Goal: Task Accomplishment & Management: Manage account settings

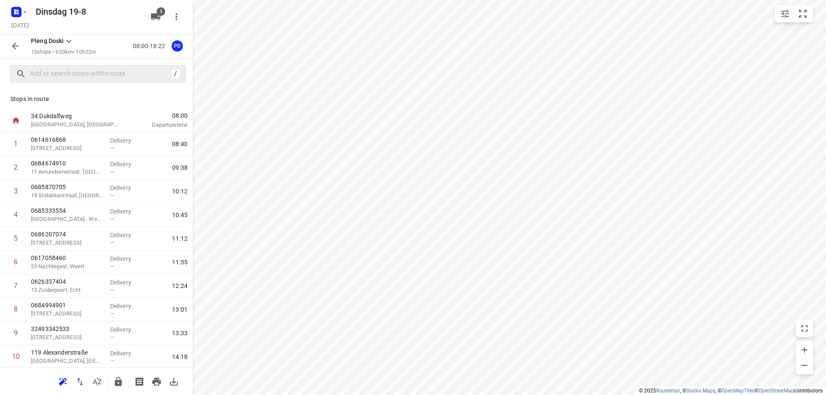
scroll to position [30, 0]
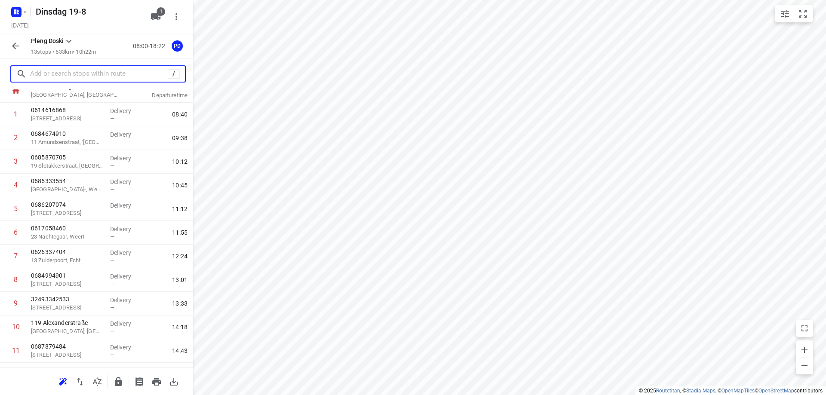
click at [93, 76] on input "text" at bounding box center [99, 74] width 138 height 13
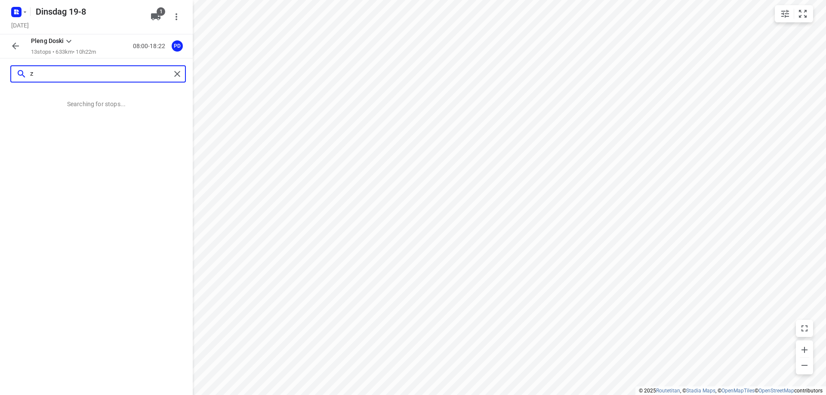
scroll to position [0, 0]
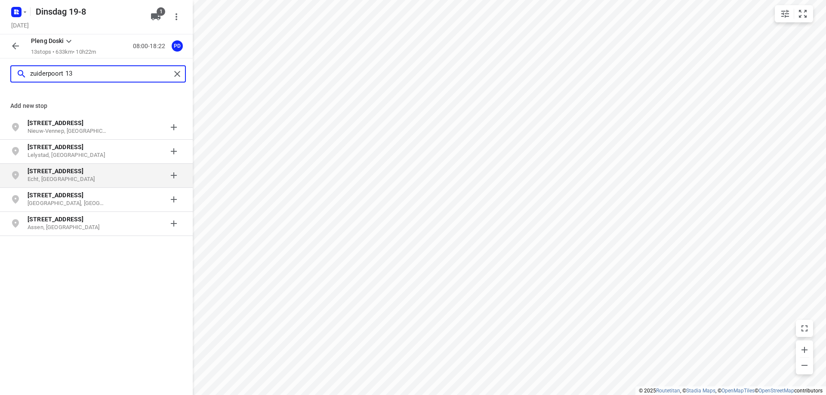
type input "zuiderpoort 13"
click at [80, 173] on p "[STREET_ADDRESS]" at bounding box center [67, 171] width 79 height 9
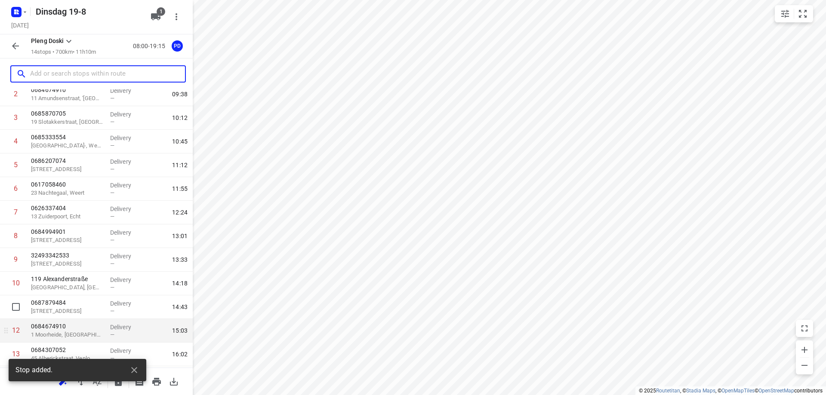
scroll to position [120, 0]
click at [90, 331] on p "13 Zuiderpoort" at bounding box center [67, 328] width 72 height 9
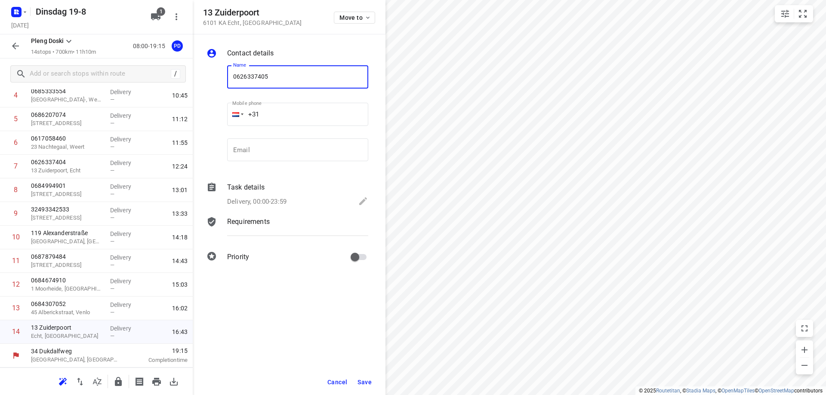
type input "0626337405"
click at [367, 377] on button "Save" at bounding box center [364, 382] width 21 height 15
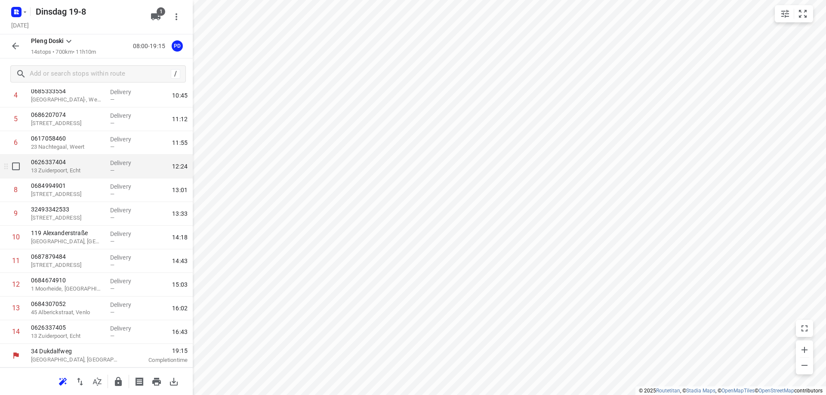
click at [84, 166] on p "0626337404" at bounding box center [67, 162] width 72 height 9
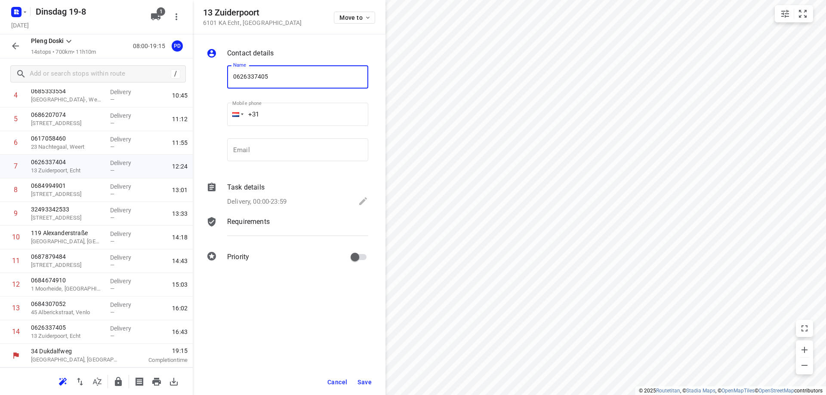
type input "0626337405"
click at [367, 381] on span "Save" at bounding box center [365, 382] width 14 height 7
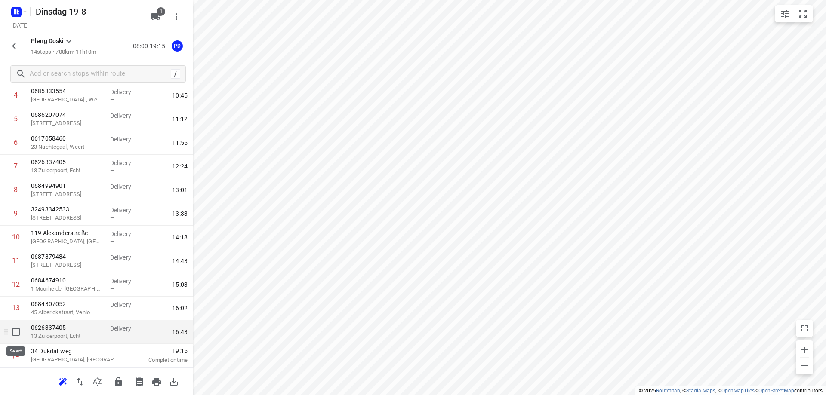
click at [18, 334] on input "checkbox" at bounding box center [15, 332] width 17 height 17
checkbox input "true"
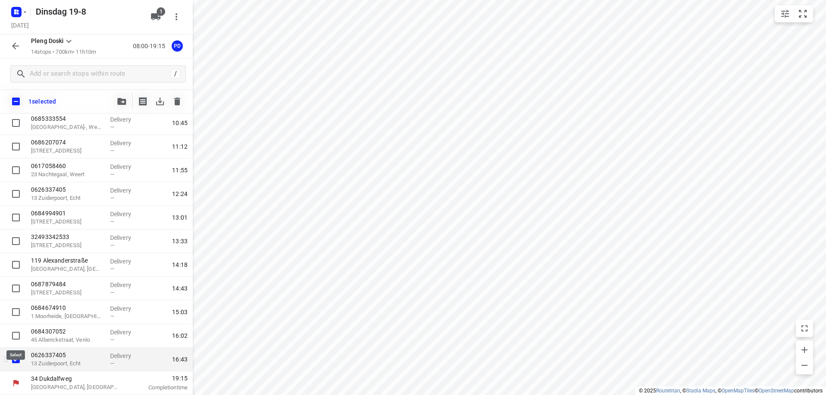
scroll to position [116, 0]
click at [174, 99] on icon "button" at bounding box center [177, 101] width 10 height 10
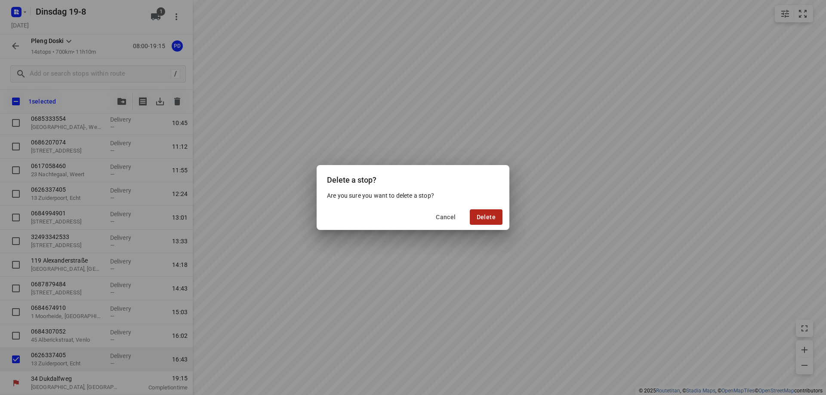
click at [485, 219] on span "Delete" at bounding box center [486, 217] width 19 height 7
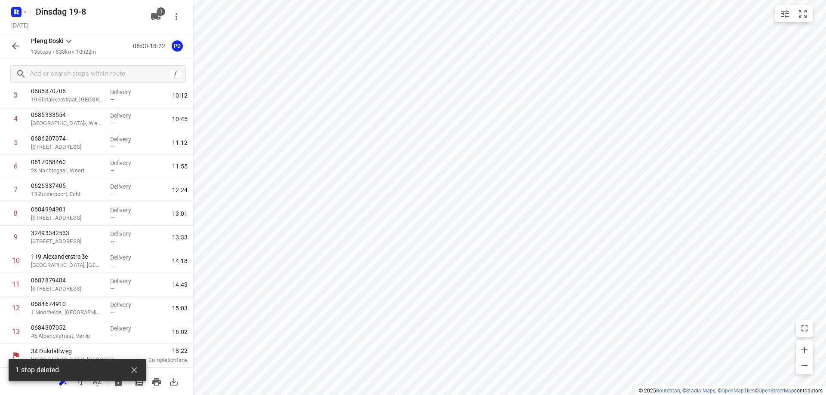
scroll to position [96, 0]
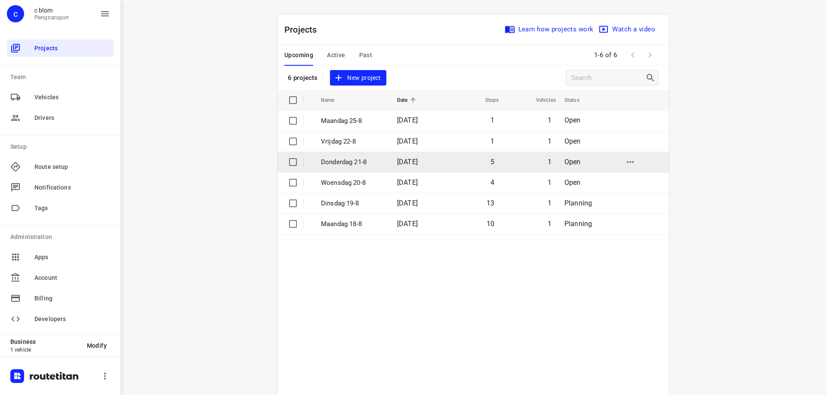
click at [351, 163] on p "Donderdag 21-8" at bounding box center [352, 162] width 63 height 10
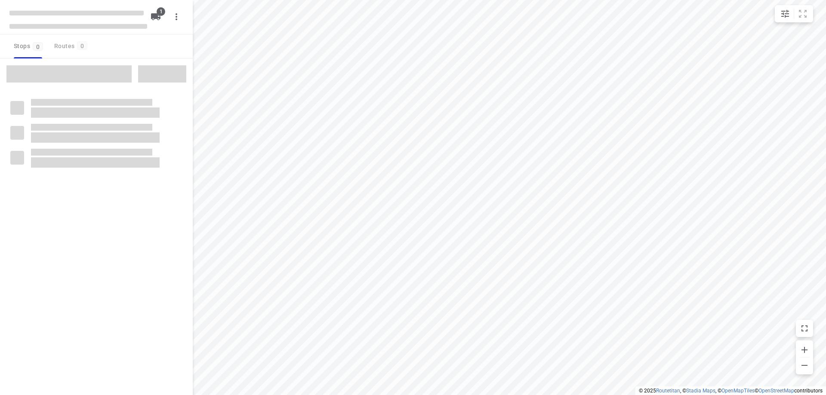
type input "distance"
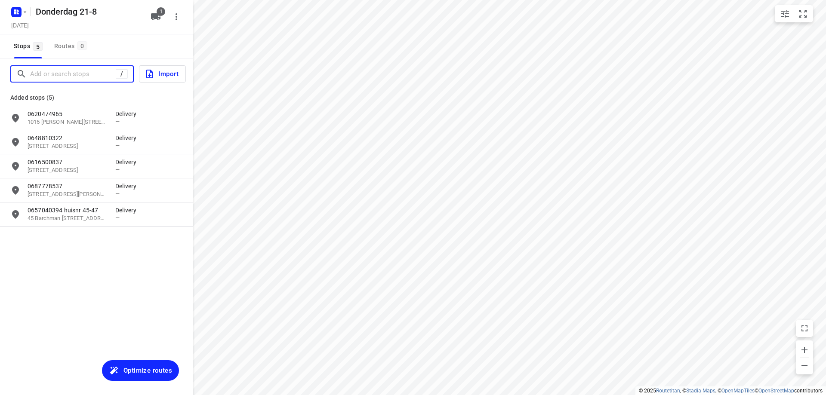
click at [74, 80] on input "Add or search stops" at bounding box center [73, 74] width 86 height 13
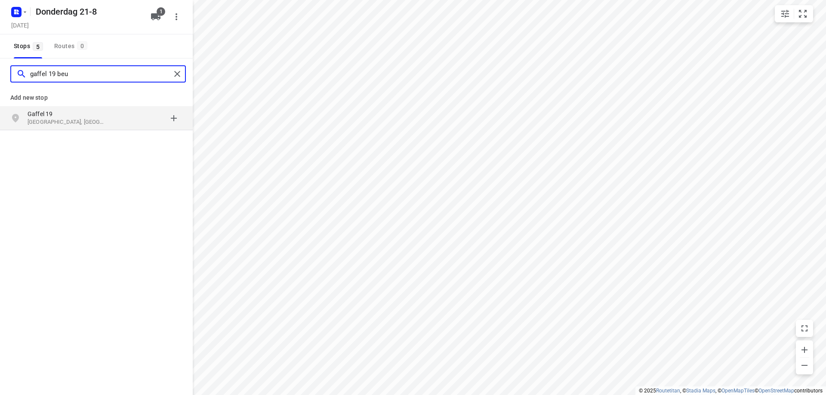
type input "gaffel 19 beu"
click at [71, 119] on p "[GEOGRAPHIC_DATA], [GEOGRAPHIC_DATA]" at bounding box center [67, 122] width 79 height 8
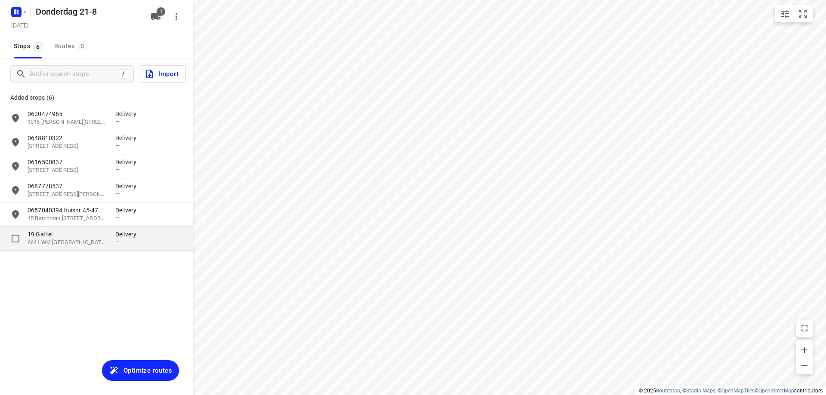
click at [95, 235] on p "19 Gaffel" at bounding box center [67, 234] width 79 height 9
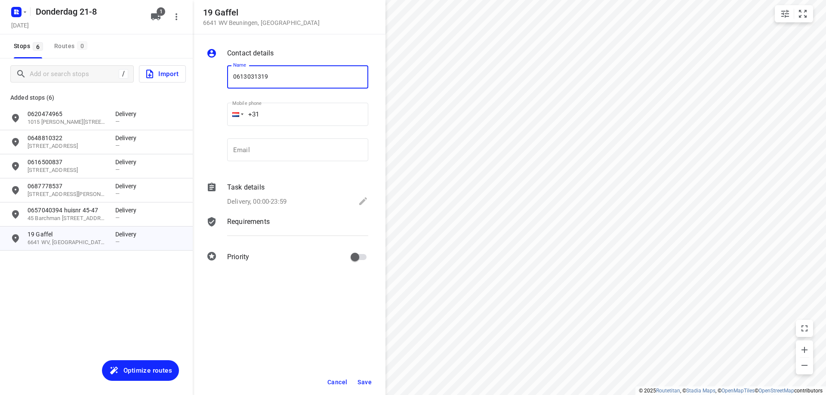
type input "0613031319"
click at [371, 377] on button "Save" at bounding box center [364, 382] width 21 height 15
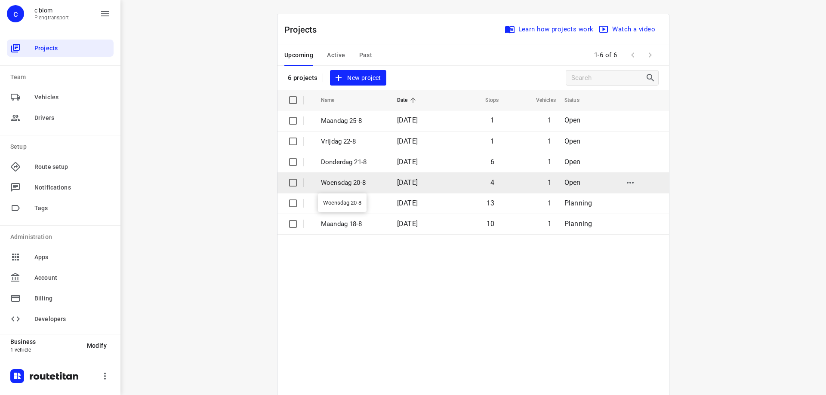
click at [339, 185] on p "Woensdag 20-8" at bounding box center [352, 183] width 63 height 10
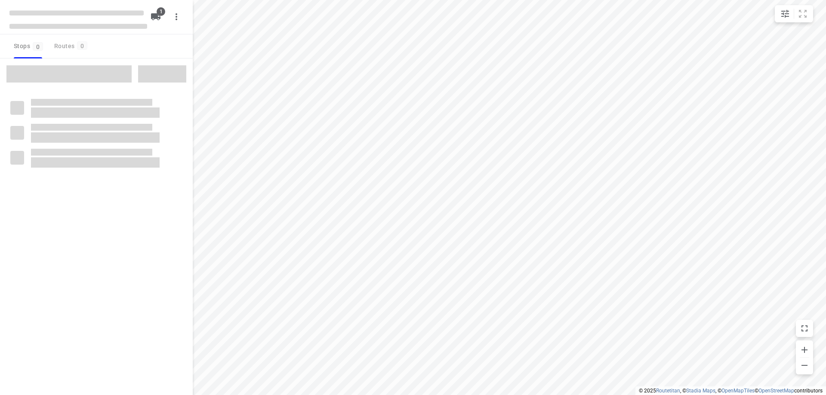
type input "distance"
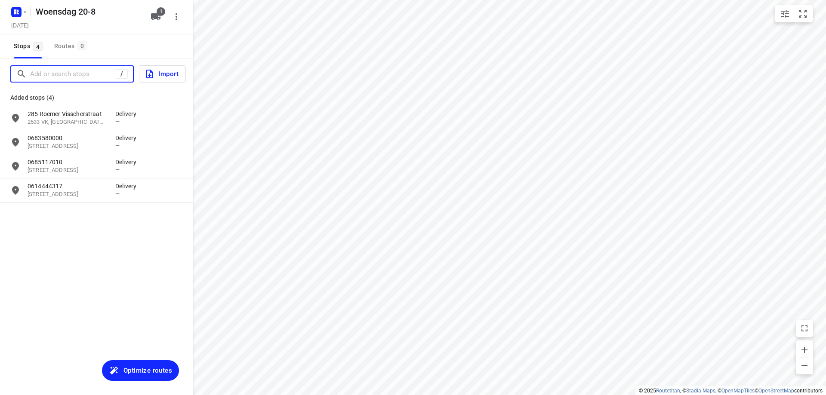
click at [74, 75] on input "Add or search stops" at bounding box center [73, 74] width 86 height 13
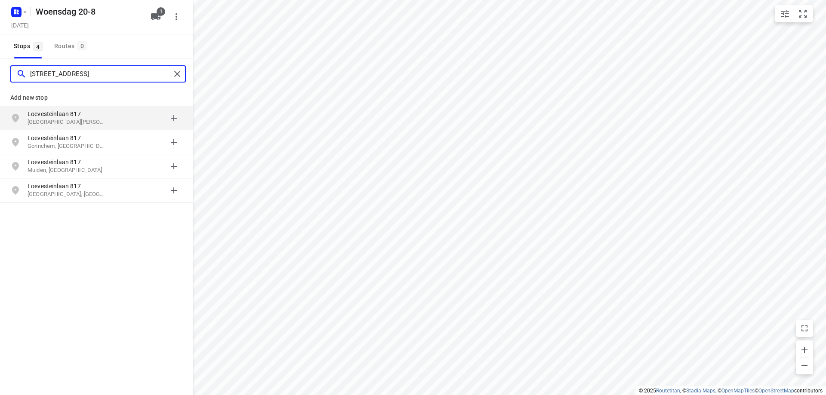
type input "[STREET_ADDRESS]"
click at [44, 124] on p "[GEOGRAPHIC_DATA][PERSON_NAME], [GEOGRAPHIC_DATA]" at bounding box center [67, 122] width 79 height 8
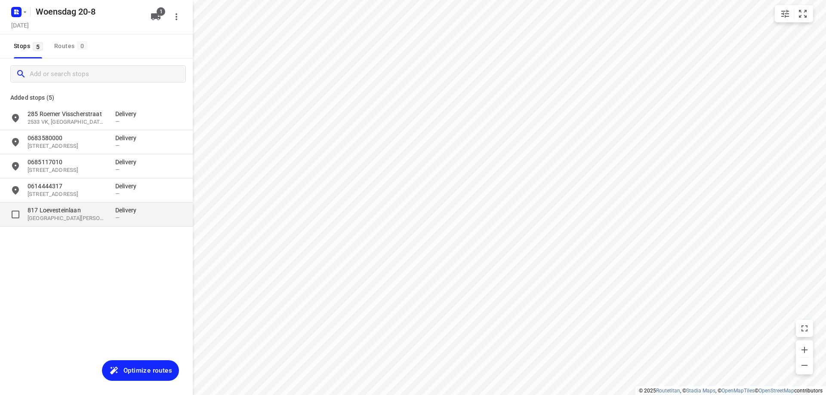
click at [56, 207] on p "817 Loevesteinlaan" at bounding box center [67, 210] width 79 height 9
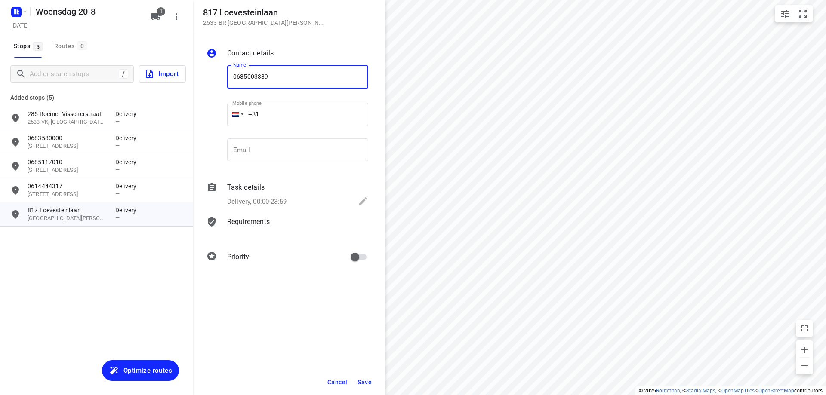
type input "0685003389"
click at [362, 382] on span "Save" at bounding box center [365, 382] width 14 height 7
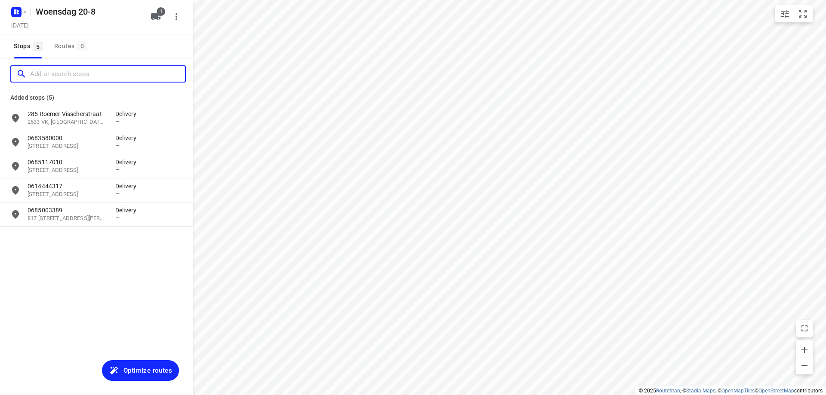
click at [77, 75] on input "Add or search stops" at bounding box center [107, 74] width 155 height 13
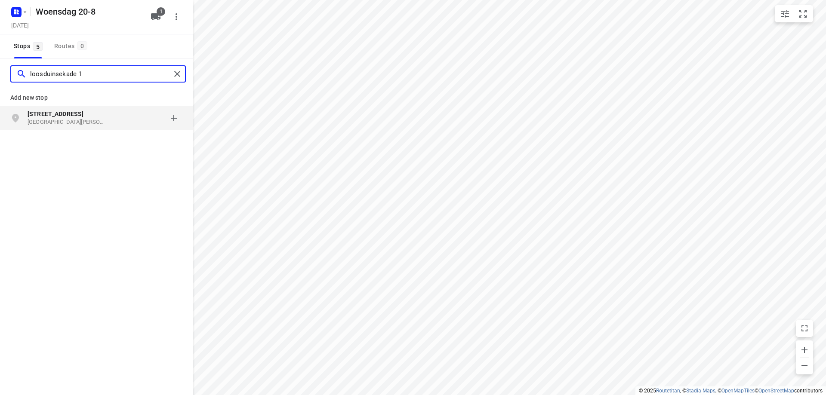
type input "loosduinsekade 1"
click at [87, 120] on p "[GEOGRAPHIC_DATA][PERSON_NAME], [GEOGRAPHIC_DATA]" at bounding box center [67, 122] width 79 height 8
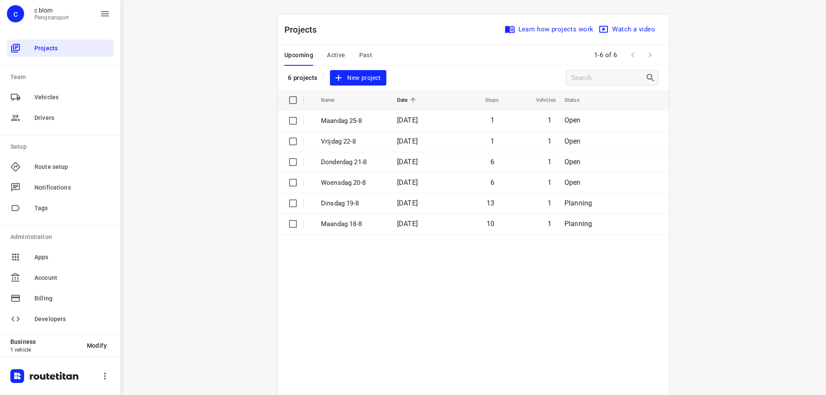
click at [360, 79] on span "New project" at bounding box center [358, 78] width 46 height 11
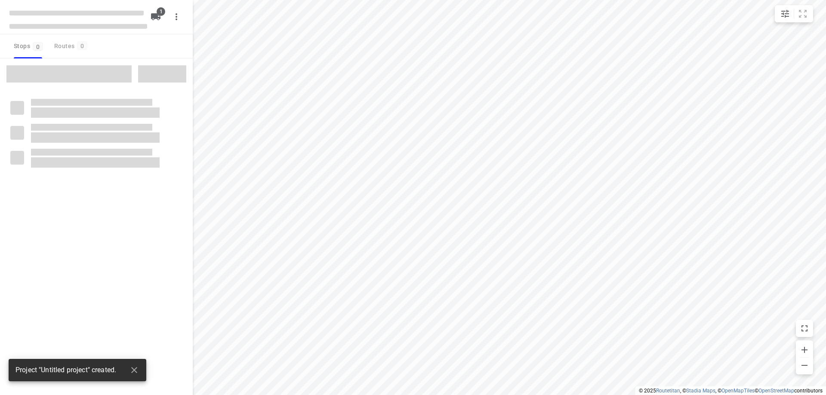
type input "distance"
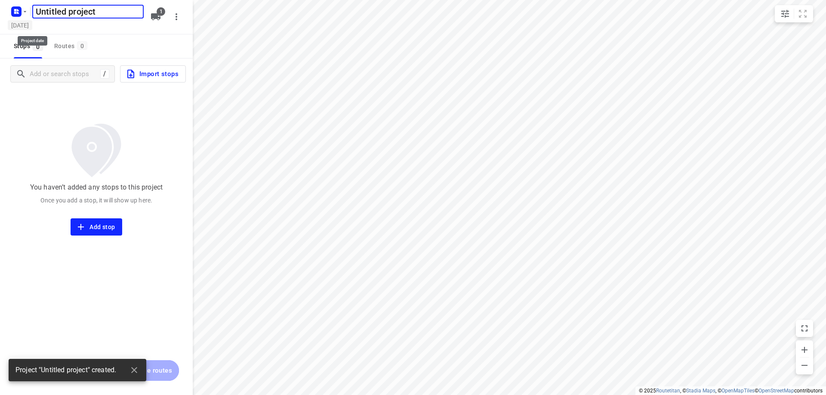
click at [32, 24] on h5 "[DATE]" at bounding box center [20, 25] width 25 height 10
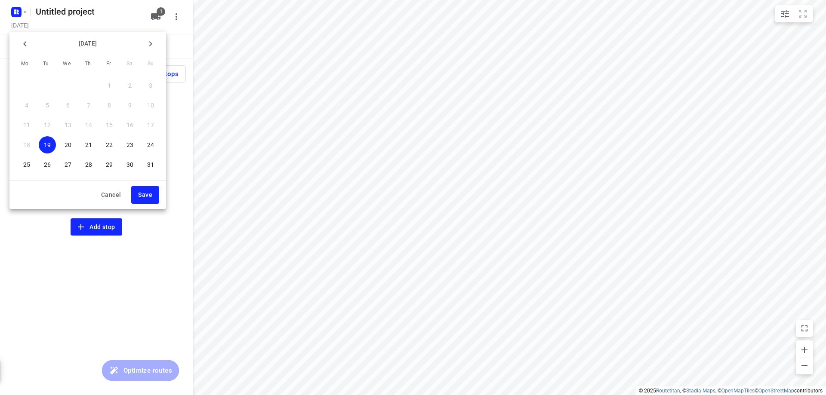
click at [48, 164] on p "26" at bounding box center [47, 165] width 7 height 9
click at [143, 192] on span "Save" at bounding box center [145, 195] width 14 height 11
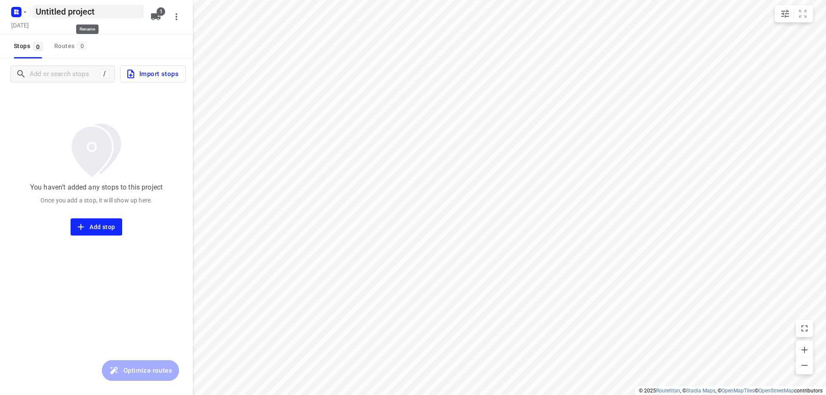
click at [102, 13] on h5 "Untitled project" at bounding box center [87, 12] width 111 height 14
click at [102, 13] on input "Untitled project" at bounding box center [87, 12] width 111 height 14
type input "Dinsdag 26-8"
click at [108, 41] on div "Stops 0 Routes 0" at bounding box center [96, 46] width 193 height 24
